Goal: Transaction & Acquisition: Purchase product/service

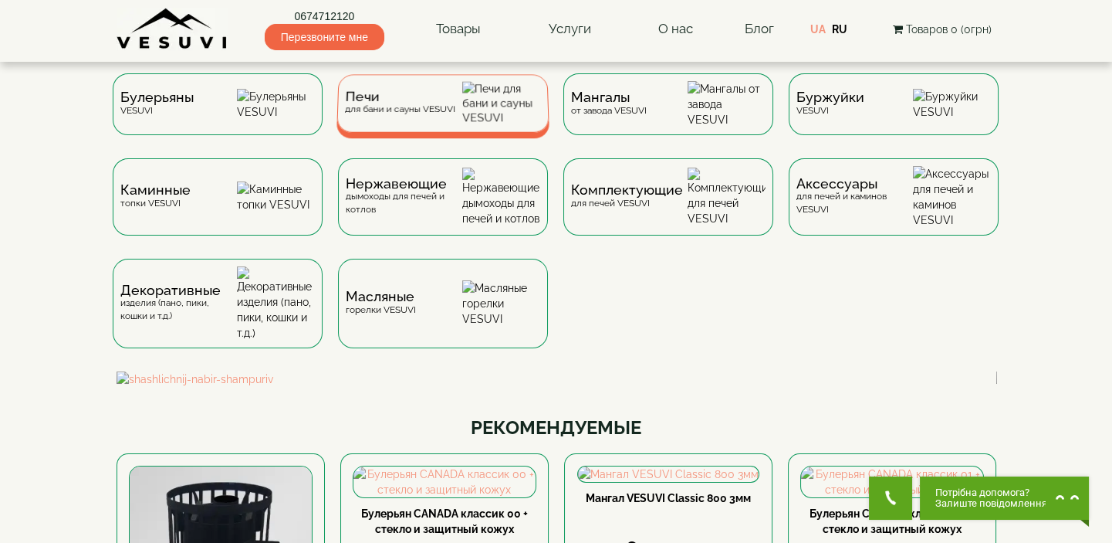
click at [412, 103] on span "Печи" at bounding box center [400, 97] width 110 height 12
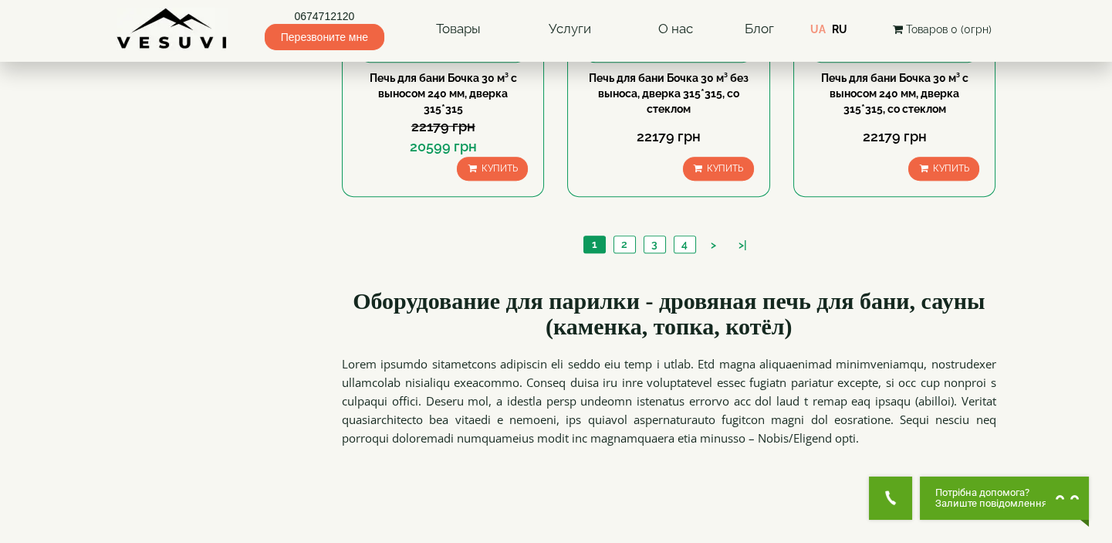
scroll to position [1824, 0]
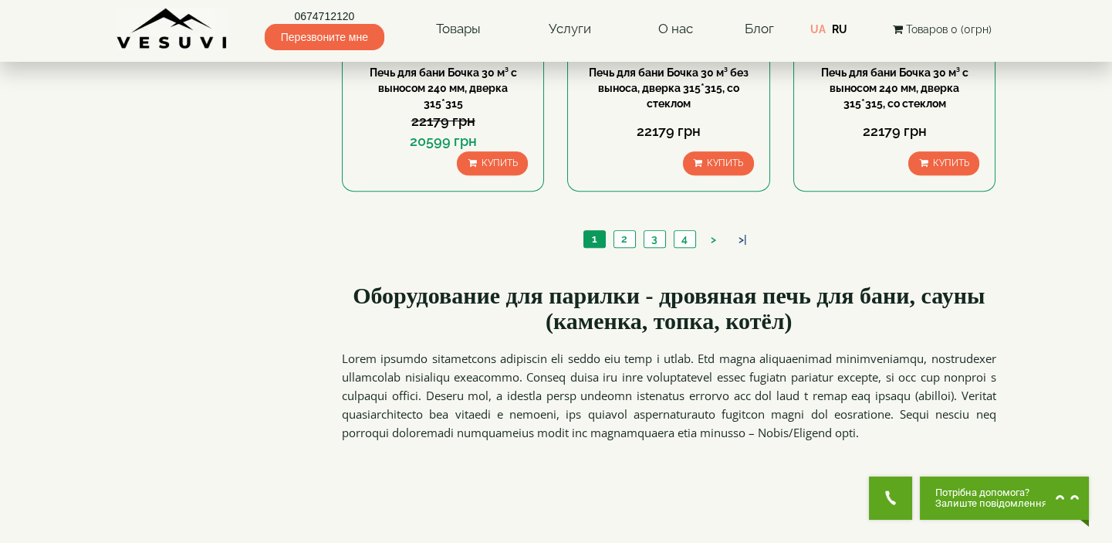
click at [747, 235] on link ">|" at bounding box center [743, 240] width 24 height 16
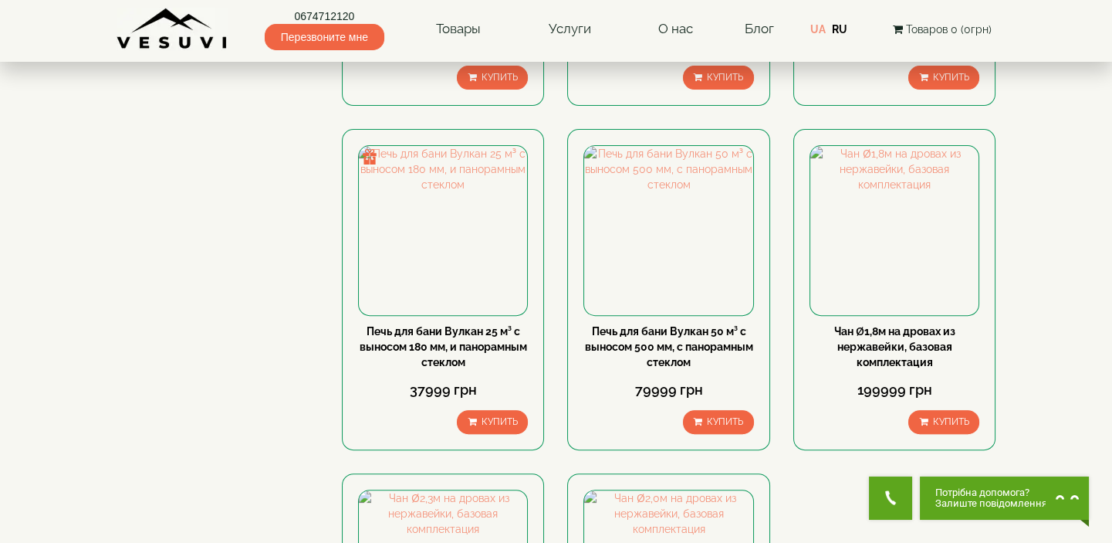
scroll to position [1193, 0]
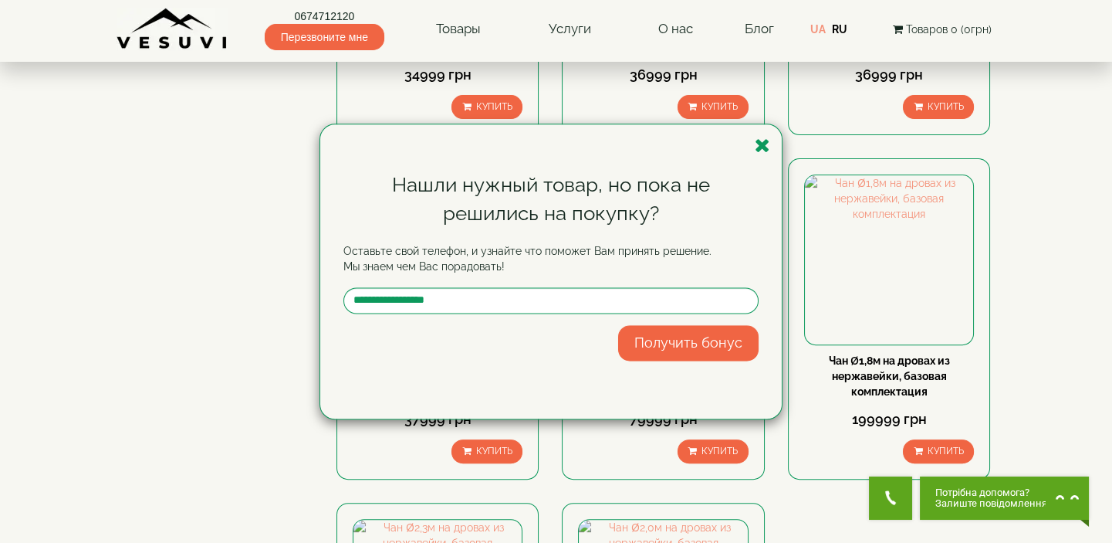
click at [763, 140] on icon "button" at bounding box center [762, 145] width 15 height 19
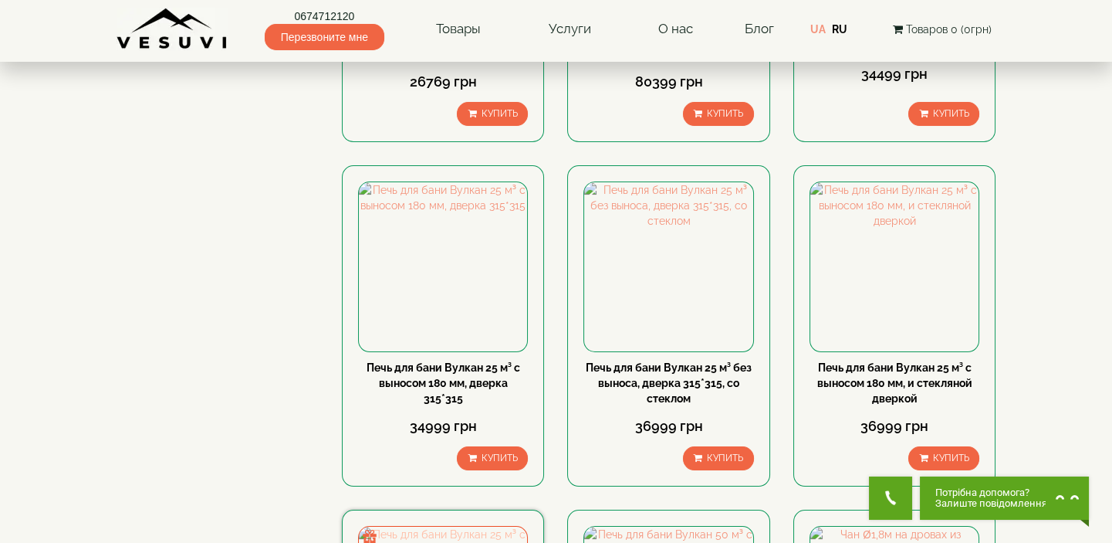
scroll to position [631, 0]
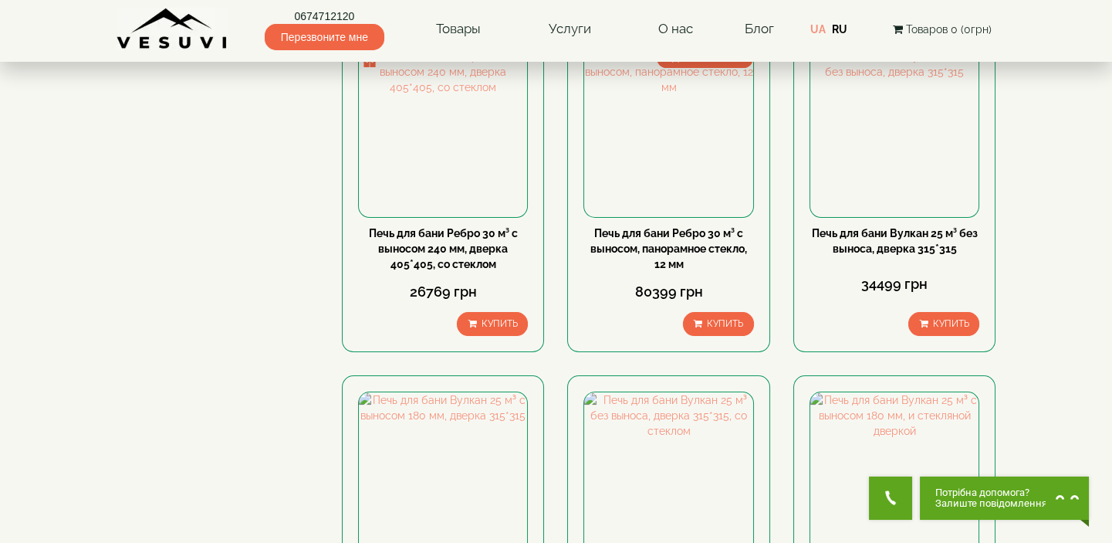
click at [1053, 191] on body "0674712120 Перезвоните мне Товары Булерьяны VESUVI Мангалы от завода VESUVI Печ…" at bounding box center [556, 547] width 1112 height 2357
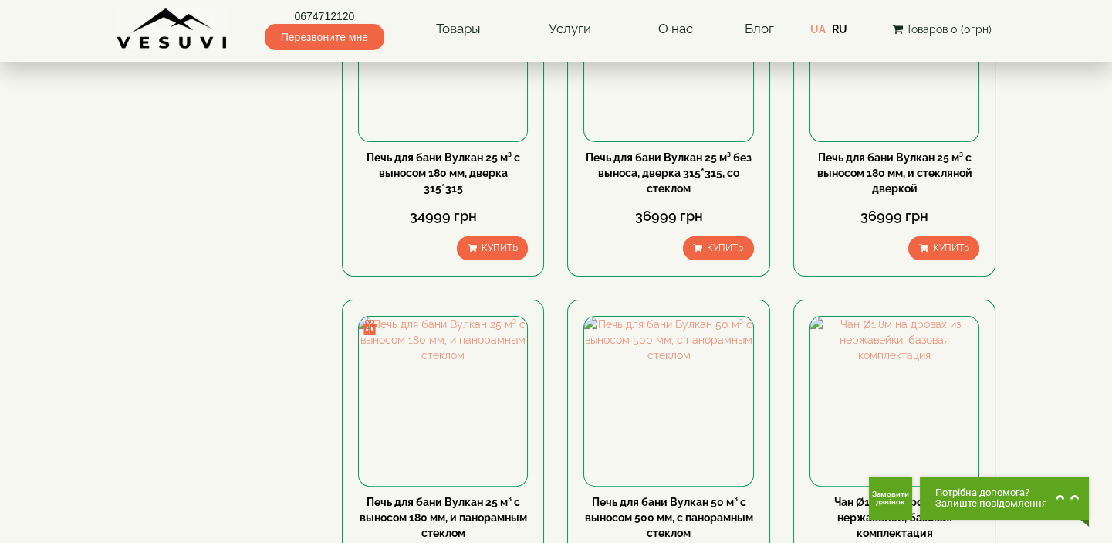
scroll to position [1052, 0]
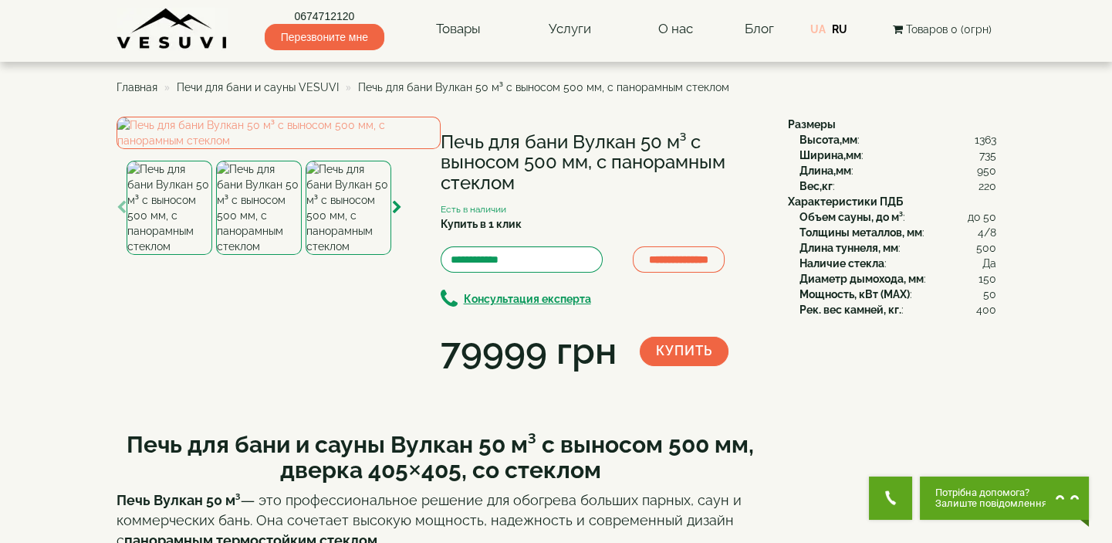
click at [818, 27] on link "UA" at bounding box center [817, 29] width 15 height 12
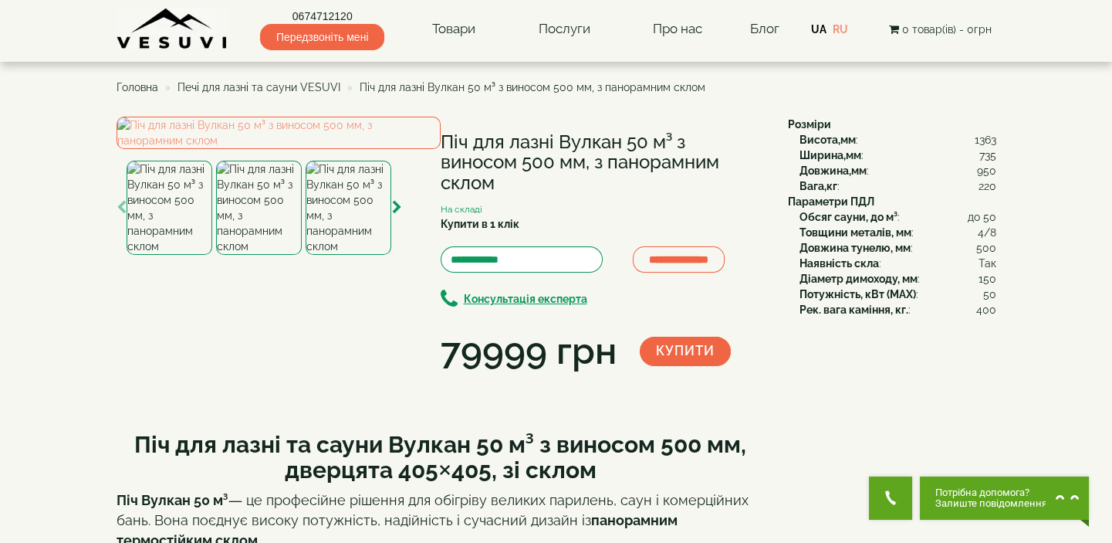
drag, startPoint x: 440, startPoint y: 139, endPoint x: 506, endPoint y: 184, distance: 80.5
click at [506, 184] on h1 "Піч для лазні Вулкан 50 м³ з виносом 500 мм, з панорамним склом" at bounding box center [603, 162] width 324 height 61
copy h1 "Піч для лазні Вулкан 50 м³ з виносом 500 мм, з панорамним склом"
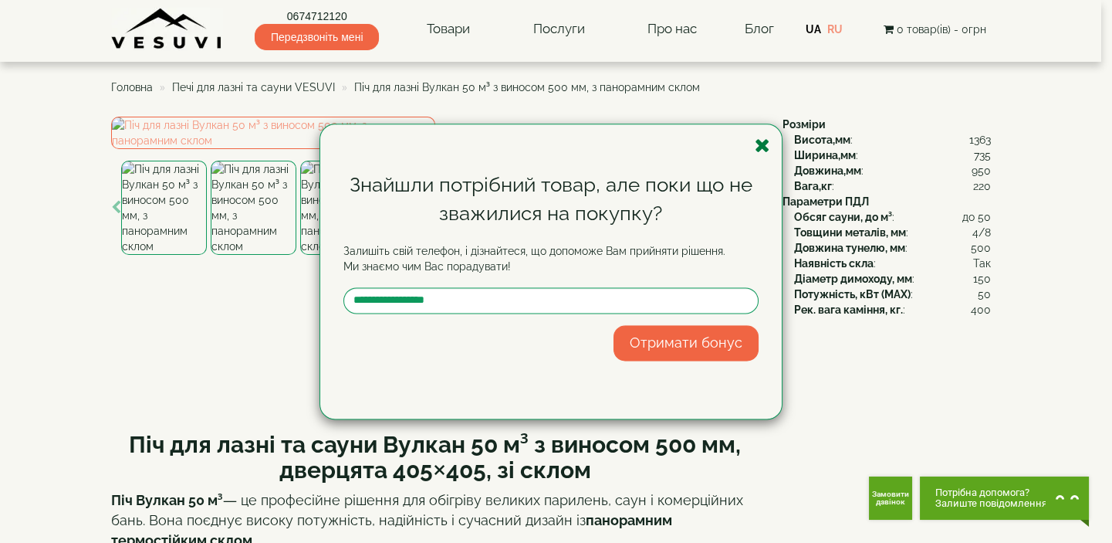
click at [760, 147] on icon "button" at bounding box center [762, 145] width 15 height 19
